Goal: Task Accomplishment & Management: Manage account settings

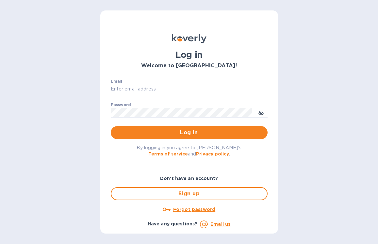
click at [196, 93] on input "Email" at bounding box center [189, 89] width 157 height 10
type input "lexie@funkdefunk.com"
click at [111, 126] on button "Log in" at bounding box center [189, 132] width 157 height 13
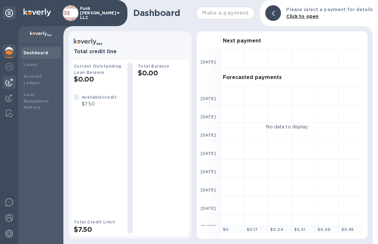
click at [10, 81] on img at bounding box center [9, 83] width 8 height 8
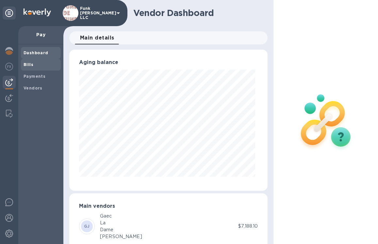
scroll to position [141, 196]
click at [32, 69] on div "Bills" at bounding box center [41, 65] width 40 height 12
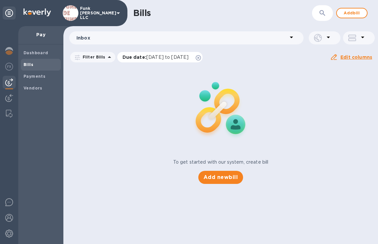
click at [201, 56] on icon at bounding box center [198, 57] width 5 height 5
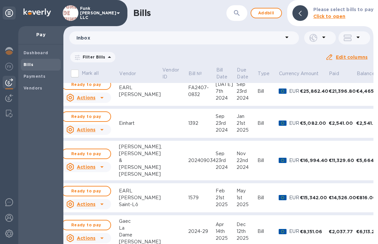
scroll to position [0, 16]
